Goal: Task Accomplishment & Management: Manage account settings

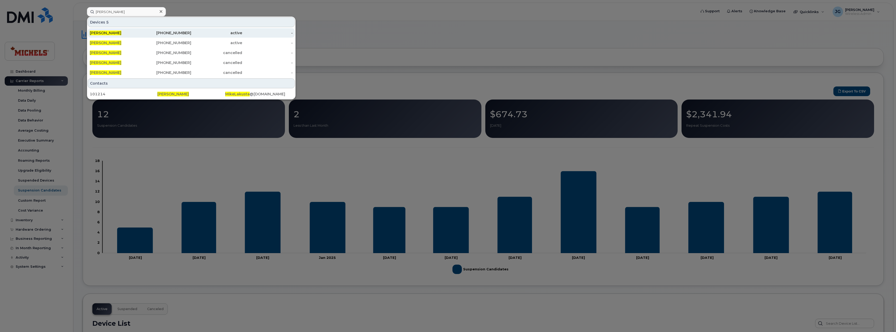
type input "Mike lakusta"
click at [149, 31] on div "587-545-7437" at bounding box center [166, 32] width 51 height 5
click at [125, 44] on div "[PERSON_NAME]" at bounding box center [115, 42] width 51 height 5
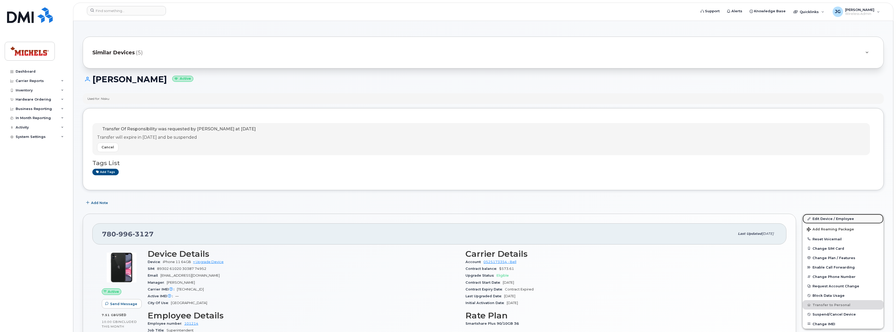
click at [840, 218] on link "Edit Device / Employee" at bounding box center [842, 218] width 81 height 9
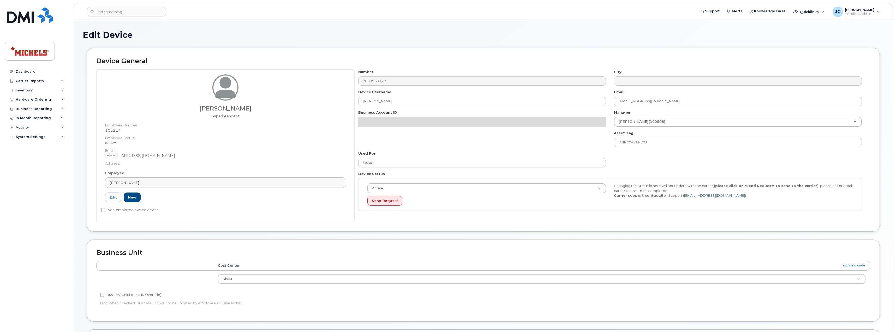
select select "89838"
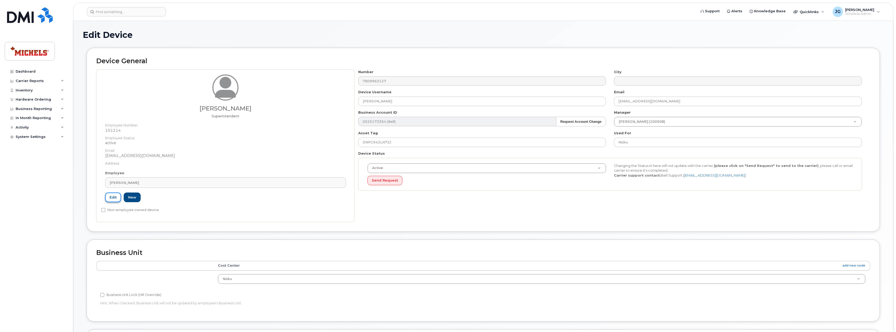
click at [112, 200] on link "Edit" at bounding box center [113, 197] width 16 height 10
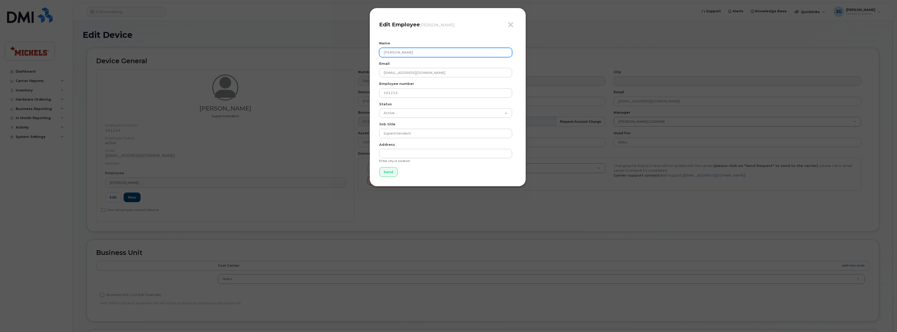
click at [390, 52] on input "[PERSON_NAME]" at bounding box center [445, 52] width 133 height 9
type input "Michael Lakusta"
click at [454, 39] on div "Close Edit Employee Mike Lakusta Name Michael Lakusta Email MikeLakusta@michels…" at bounding box center [448, 97] width 156 height 178
click at [386, 175] on input "Send" at bounding box center [388, 172] width 19 height 10
type input "Send"
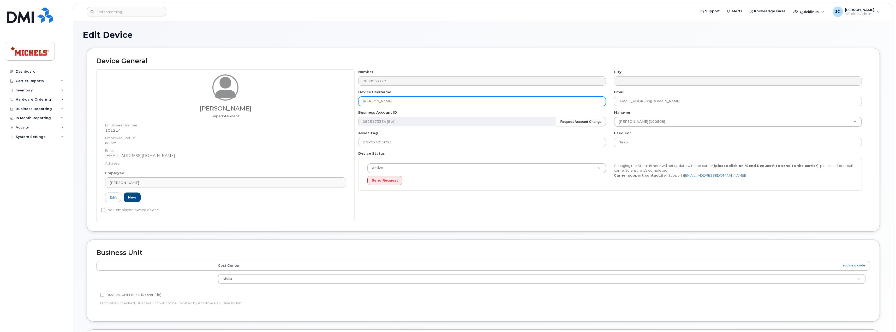
click at [369, 101] on input "[PERSON_NAME]" at bounding box center [482, 101] width 248 height 9
type input "Michael Lakusta"
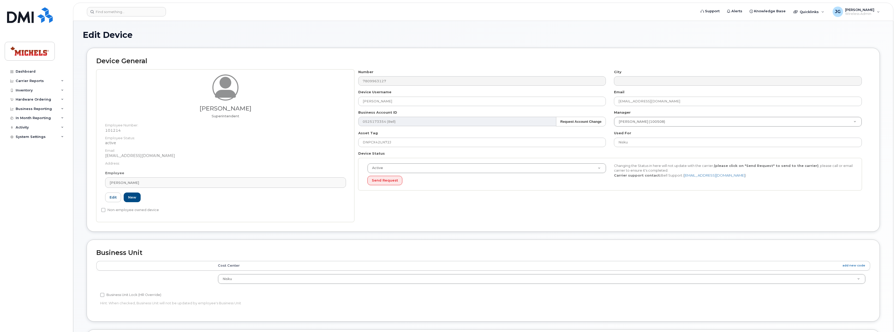
click at [637, 47] on div "Edit Device" at bounding box center [483, 38] width 801 height 17
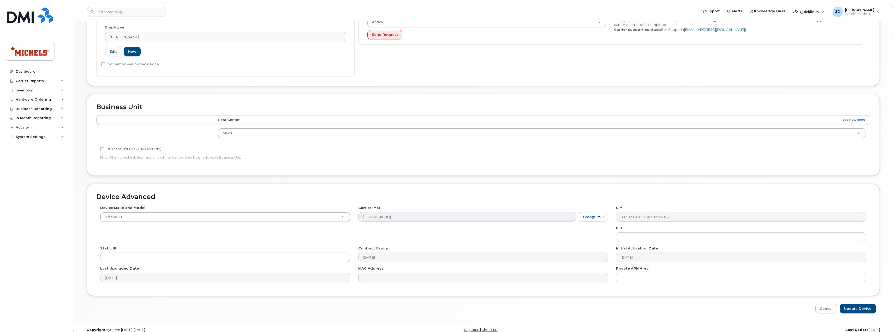
scroll to position [146, 0]
click at [860, 308] on input "Update Device" at bounding box center [857, 308] width 36 height 10
type input "Saving..."
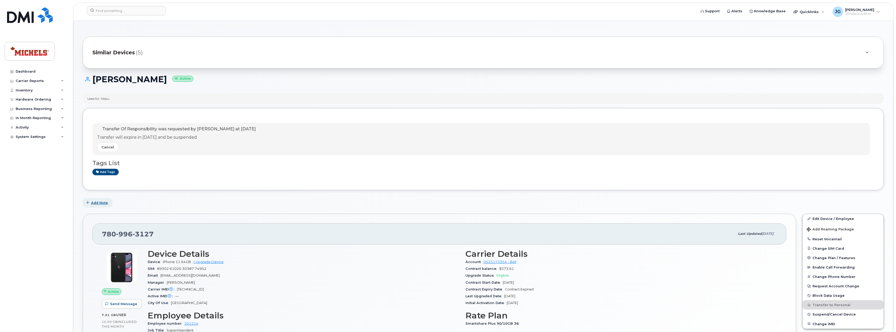
click at [94, 201] on span "Add Note" at bounding box center [99, 202] width 17 height 5
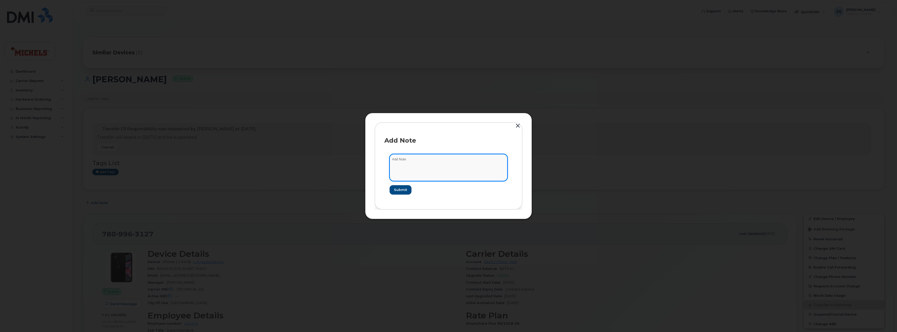
click at [431, 167] on textarea at bounding box center [449, 167] width 118 height 27
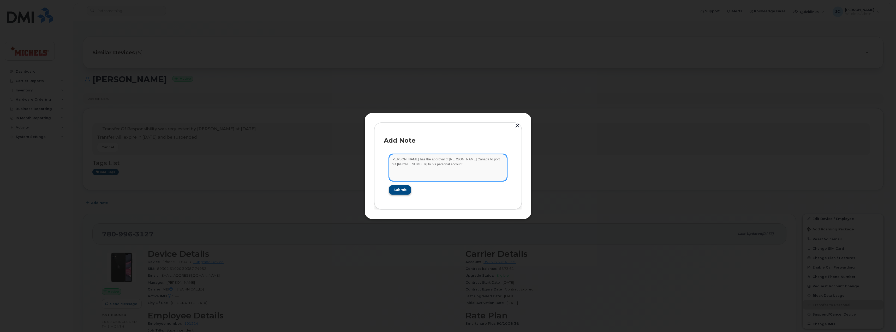
type textarea "Michael has the approval of Michels Canada to port out 780-996-3127 to his pers…"
click at [396, 189] on span "Submit" at bounding box center [399, 189] width 13 height 5
